Goal: Task Accomplishment & Management: Manage account settings

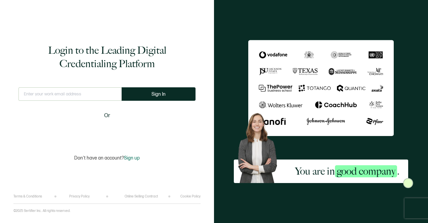
click at [30, 95] on input "text" at bounding box center [69, 93] width 103 height 13
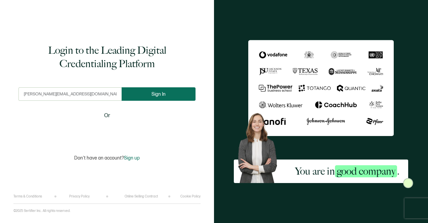
click at [156, 94] on span "Sign In" at bounding box center [159, 94] width 14 height 5
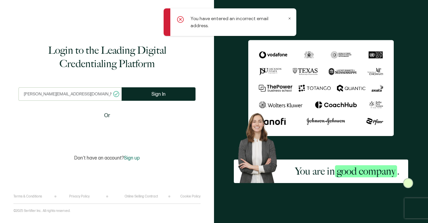
click at [61, 95] on input "[PERSON_NAME][EMAIL_ADDRESS][DOMAIN_NAME]" at bounding box center [69, 93] width 103 height 13
click at [48, 94] on input "[PERSON_NAME][EMAIL_ADDRESS][DOMAIN_NAME]" at bounding box center [69, 93] width 103 height 13
click at [47, 94] on input "[PERSON_NAME][EMAIL_ADDRESS][DOMAIN_NAME]" at bounding box center [69, 93] width 103 height 13
type input "[PERSON_NAME][EMAIL_ADDRESS][DOMAIN_NAME]"
click at [167, 94] on button "Sign In" at bounding box center [159, 93] width 74 height 13
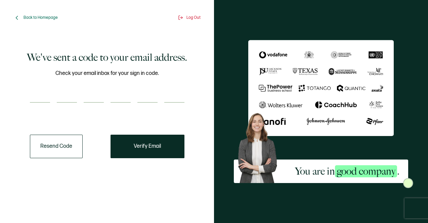
click at [45, 98] on input "number" at bounding box center [40, 95] width 20 height 13
type input "1"
type input "3"
type input "1"
type input "4"
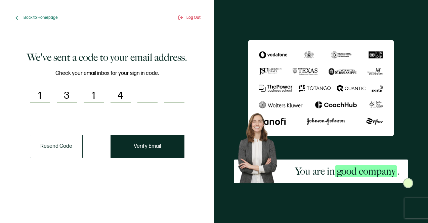
type input "0"
type input "1"
